Goal: Information Seeking & Learning: Learn about a topic

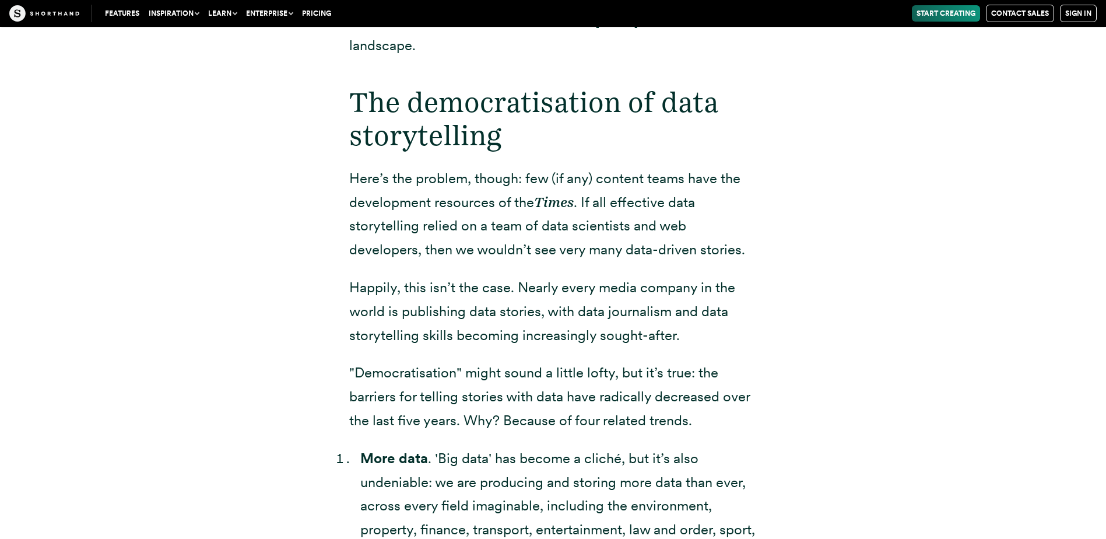
scroll to position [2119, 0]
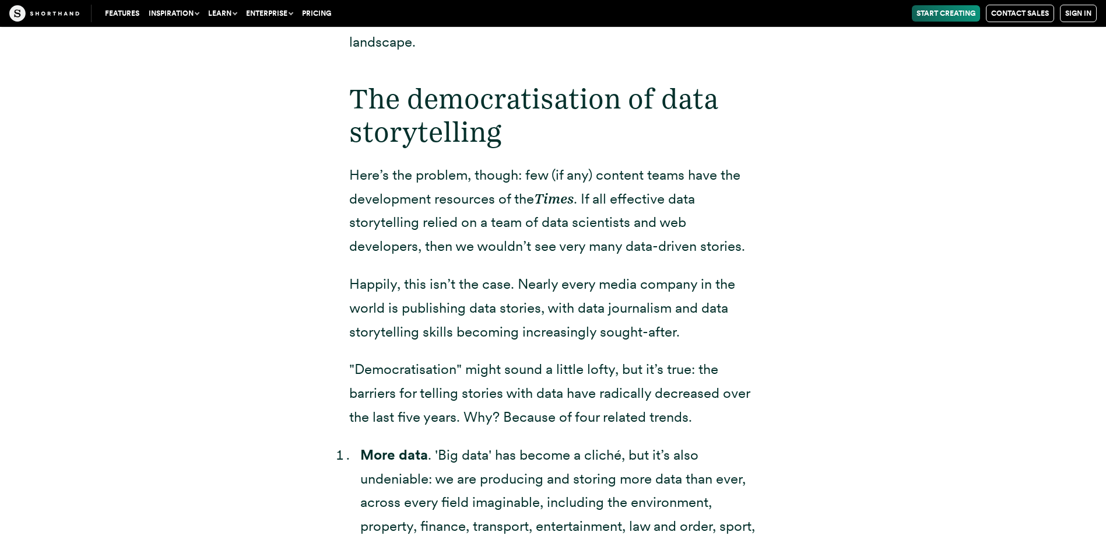
click at [516, 288] on p "Happily, this isn’t the case. Nearly every media company in the world is publis…" at bounding box center [553, 307] width 408 height 71
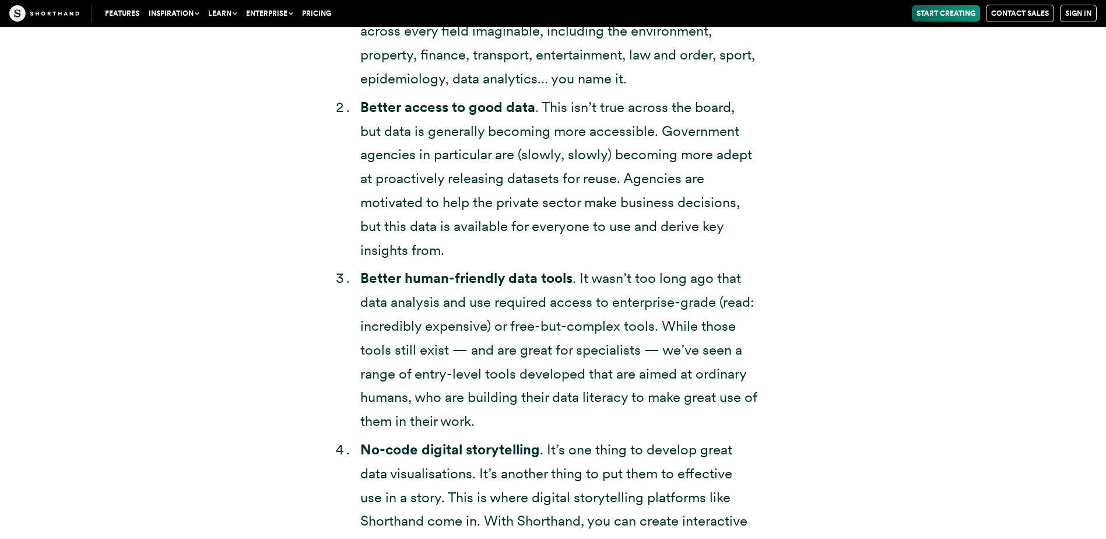
scroll to position [2702, 0]
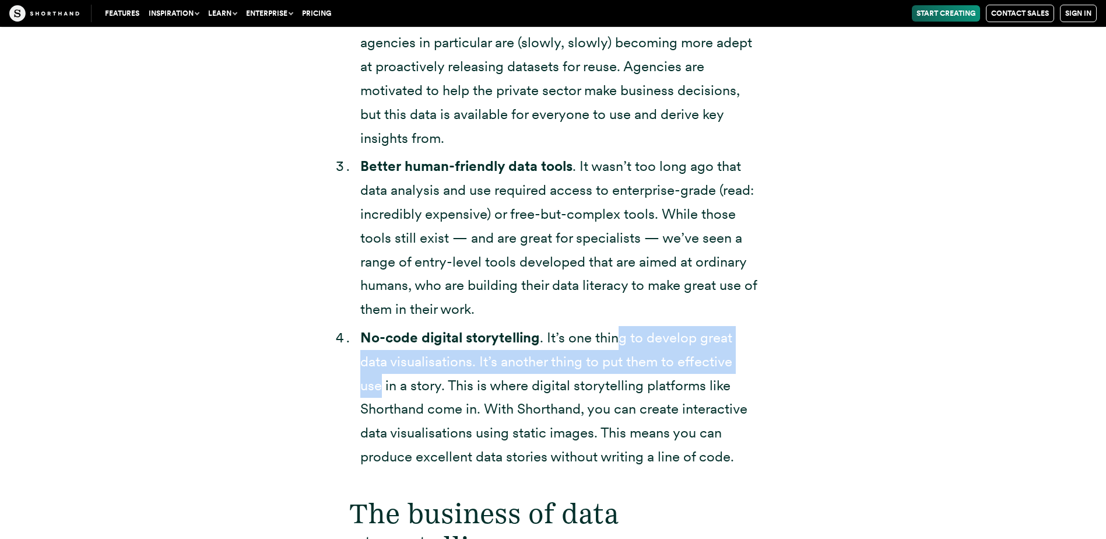
drag, startPoint x: 617, startPoint y: 307, endPoint x: 776, endPoint y: 334, distance: 161.0
drag, startPoint x: 776, startPoint y: 334, endPoint x: 696, endPoint y: 345, distance: 80.1
click at [725, 345] on li "No-code digital storytelling . It’s one thing to develop great data visualisati…" at bounding box center [558, 397] width 397 height 143
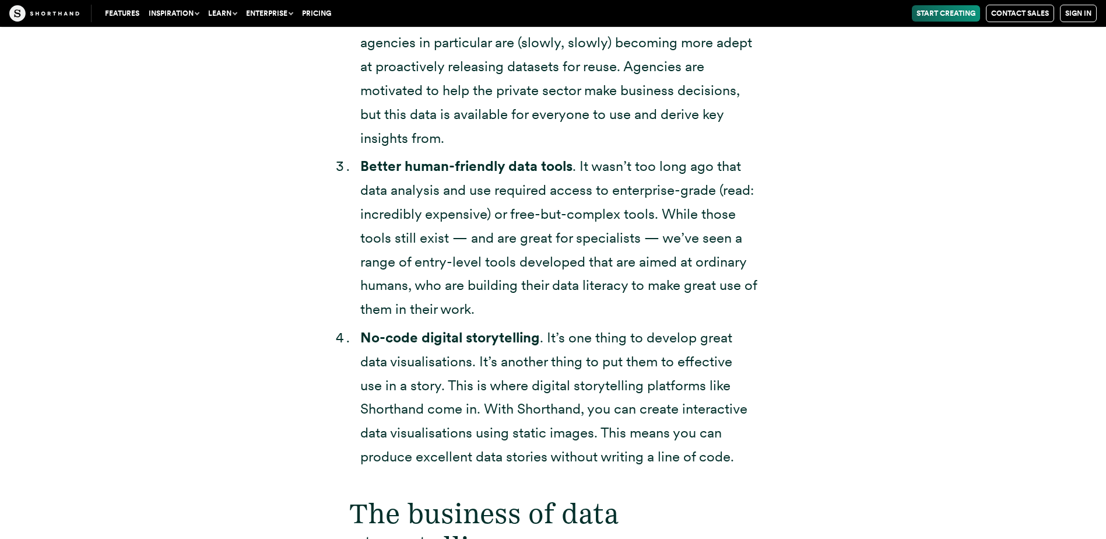
click at [419, 339] on li "No-code digital storytelling . It’s one thing to develop great data visualisati…" at bounding box center [558, 397] width 397 height 143
drag, startPoint x: 419, startPoint y: 339, endPoint x: 661, endPoint y: 351, distance: 242.9
click at [661, 351] on li "No-code digital storytelling . It’s one thing to develop great data visualisati…" at bounding box center [558, 397] width 397 height 143
drag, startPoint x: 661, startPoint y: 351, endPoint x: 817, endPoint y: 350, distance: 155.7
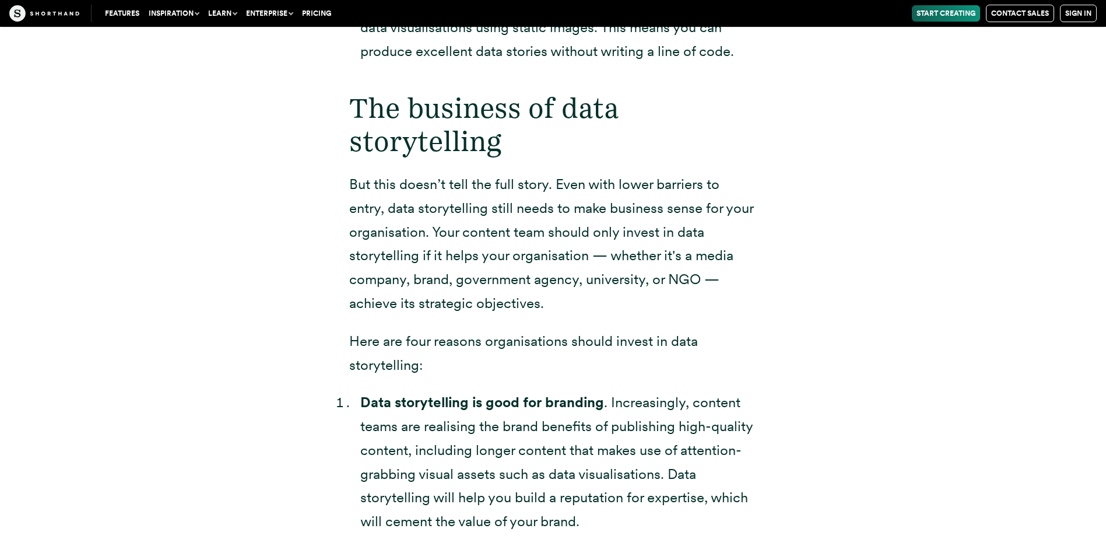
scroll to position [3111, 0]
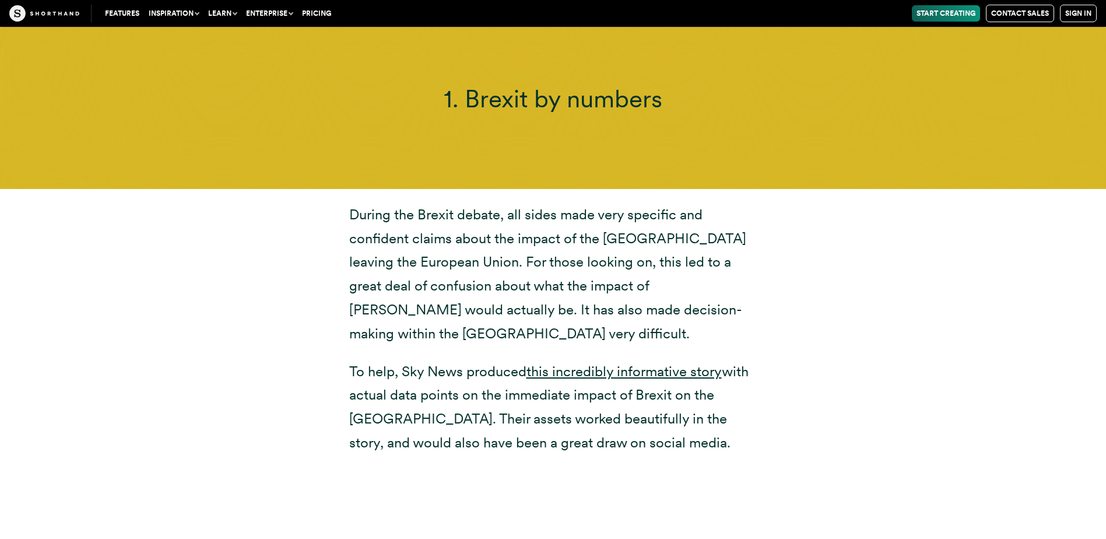
scroll to position [4161, 0]
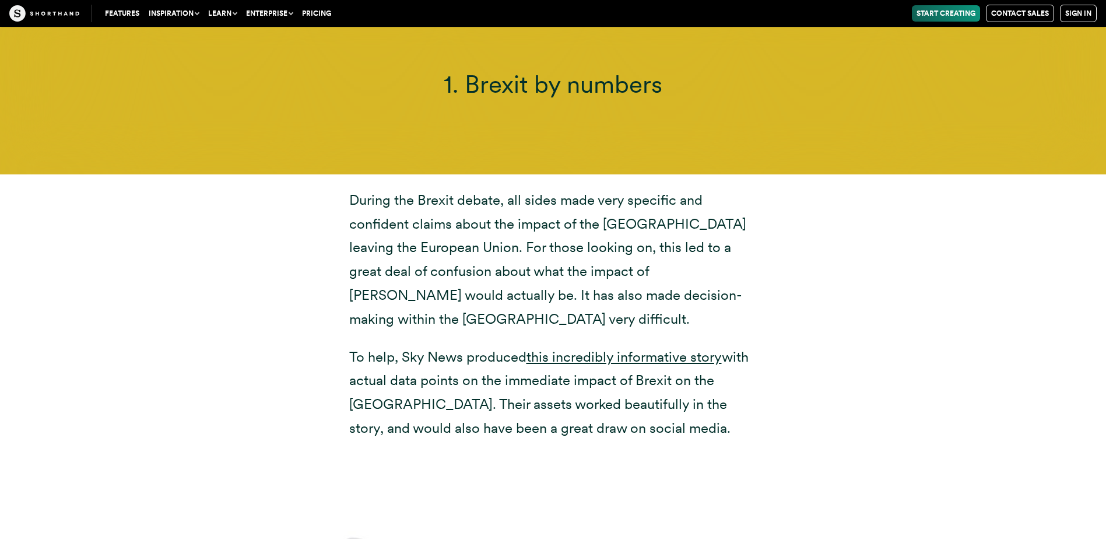
drag, startPoint x: 655, startPoint y: 317, endPoint x: 736, endPoint y: 342, distance: 84.1
click at [832, 369] on div "During the Brexit debate, all sides made very specific and confident claims abo…" at bounding box center [554, 314] width 910 height 280
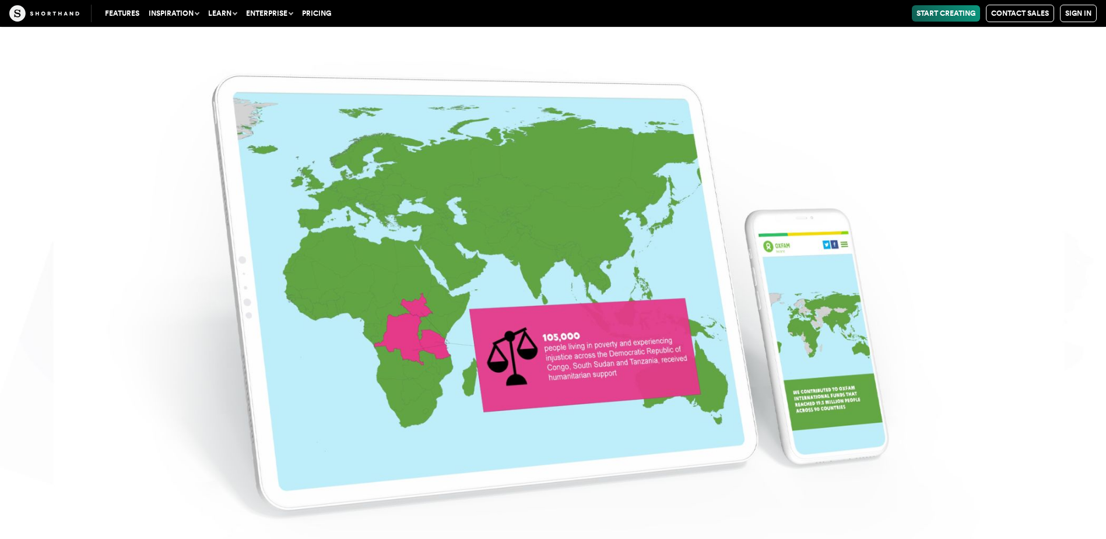
scroll to position [6472, 0]
